Goal: Navigation & Orientation: Find specific page/section

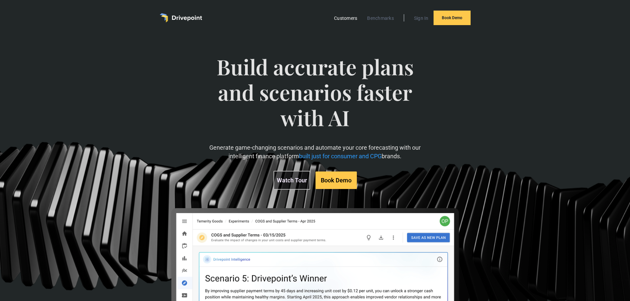
click at [348, 18] on link "Customers" at bounding box center [346, 18] width 30 height 9
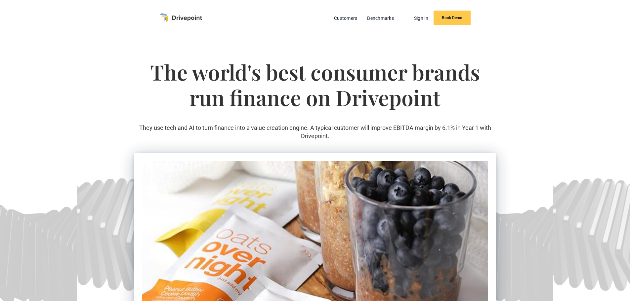
click at [373, 17] on link "Benchmarks" at bounding box center [380, 18] width 33 height 9
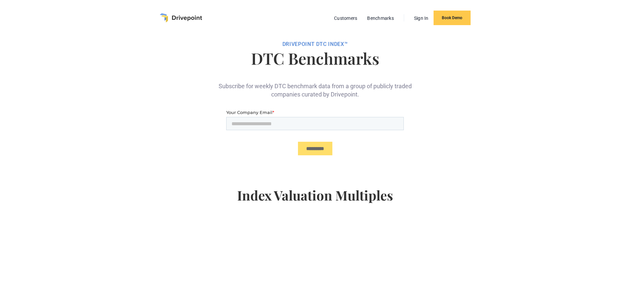
click at [346, 18] on link "Customers" at bounding box center [346, 18] width 30 height 9
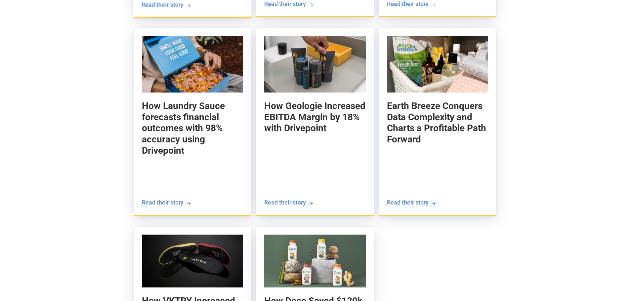
scroll to position [1191, 0]
